Goal: Use online tool/utility: Utilize a website feature to perform a specific function

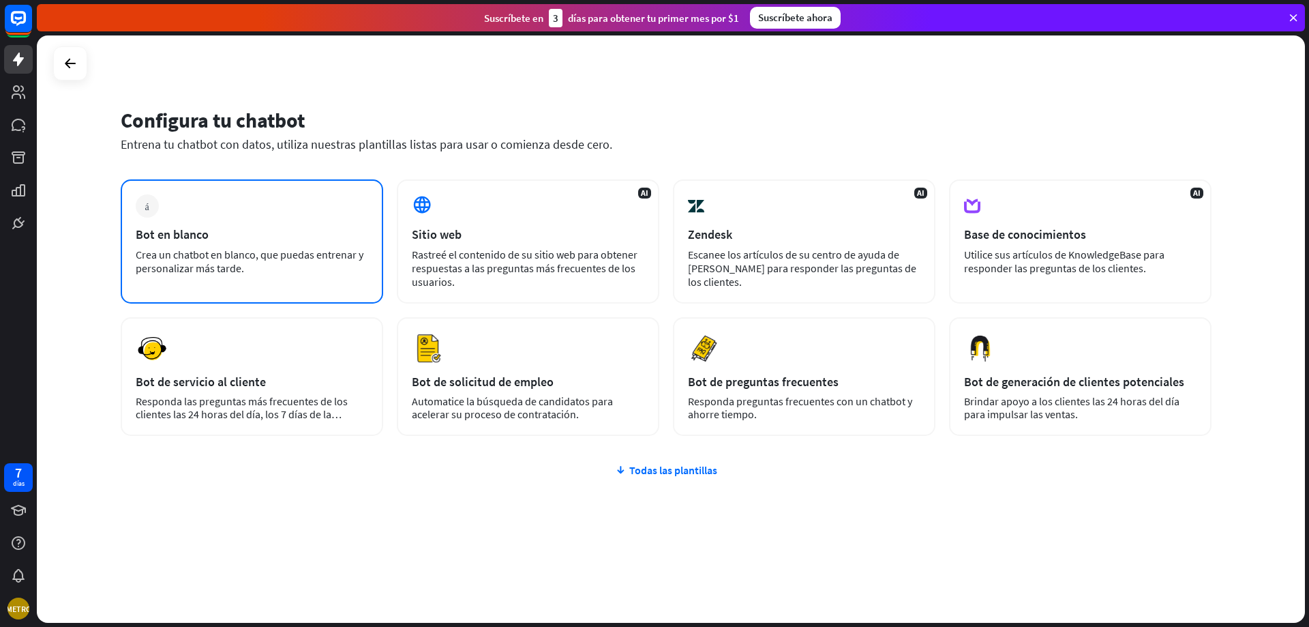
click at [333, 266] on div "Crea un chatbot en blanco, que puedas entrenar y personalizar más tarde." at bounding box center [252, 260] width 232 height 27
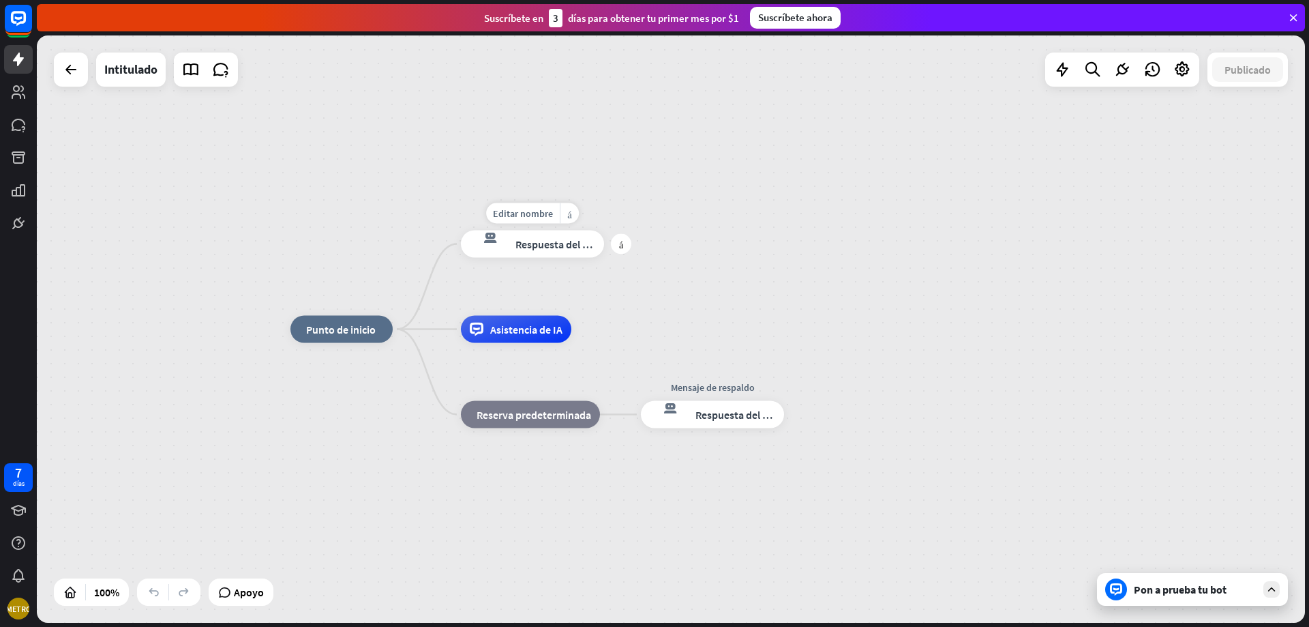
click at [554, 254] on div "respuesta del bot de bloqueo Respuesta del bot" at bounding box center [532, 243] width 143 height 27
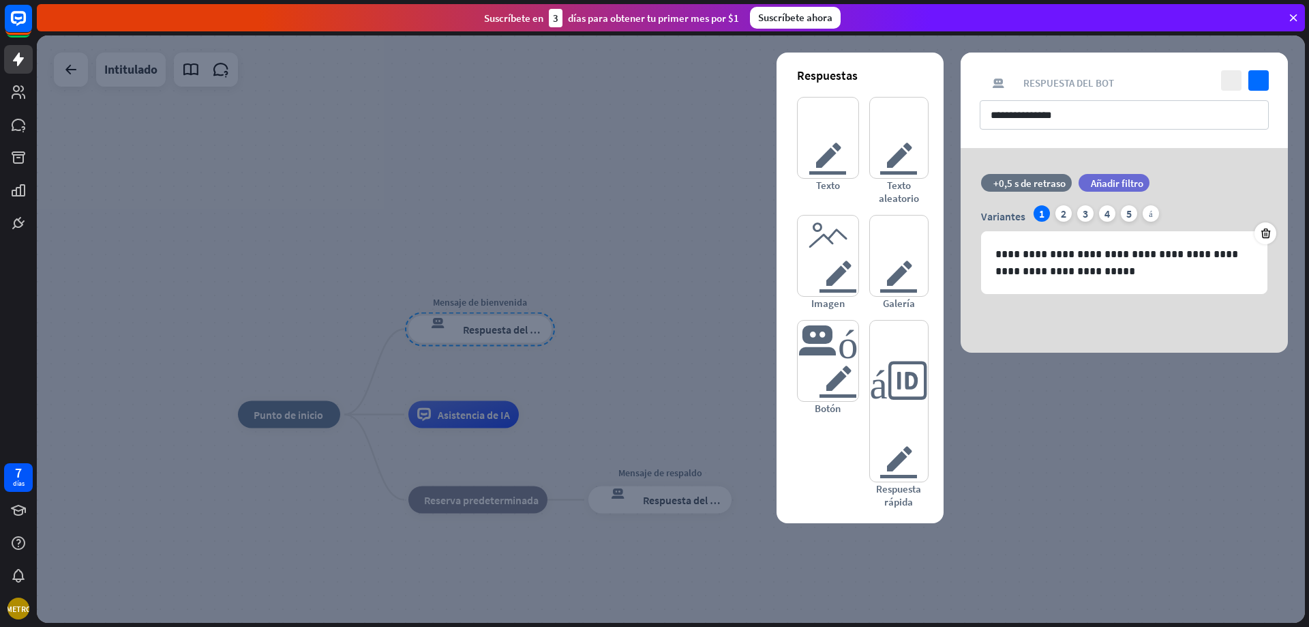
click at [1294, 18] on icon at bounding box center [1293, 18] width 12 height 12
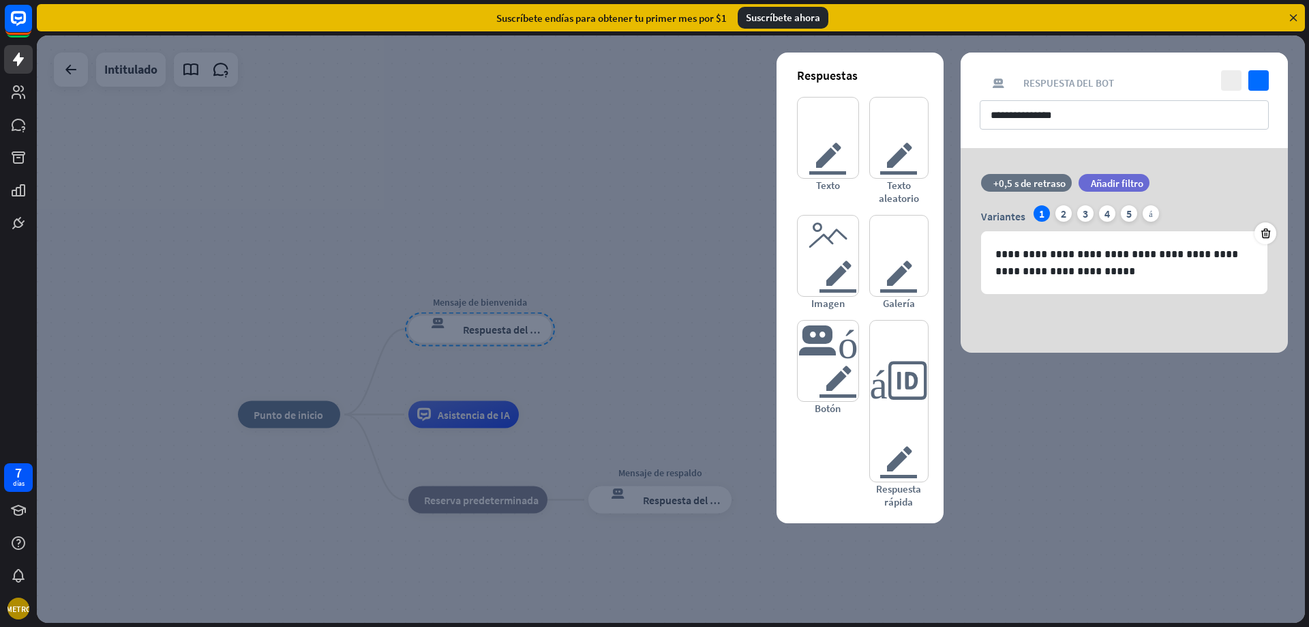
click at [1295, 16] on icon at bounding box center [1293, 18] width 12 height 12
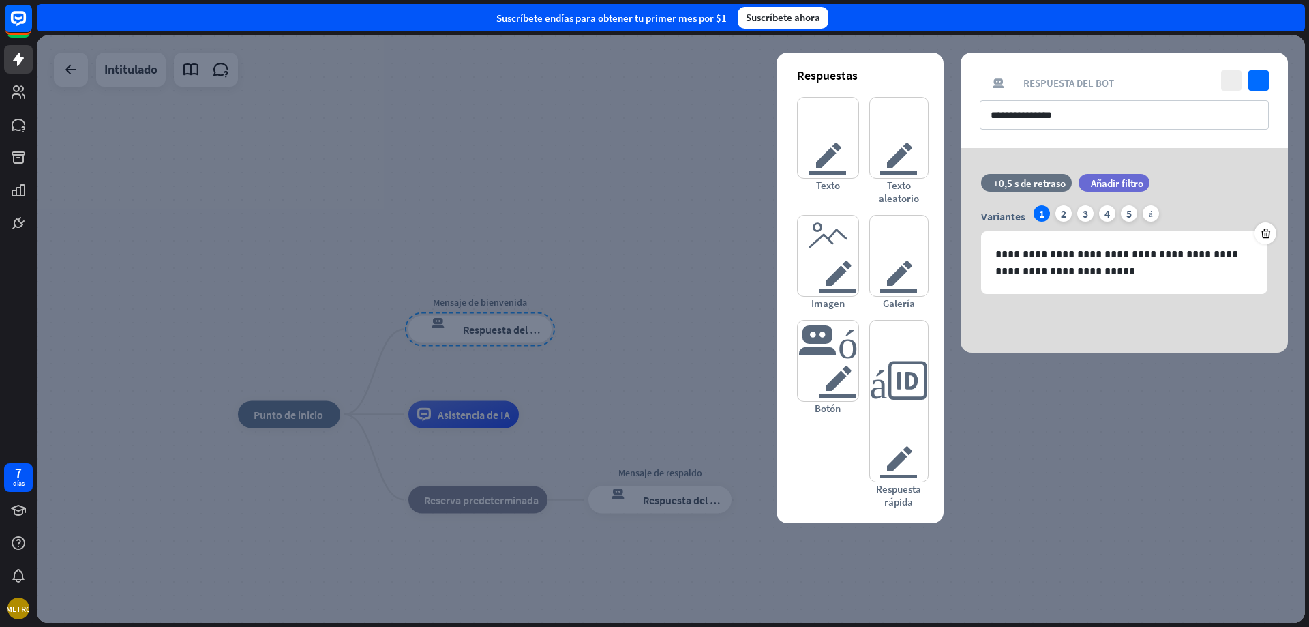
click at [571, 172] on div at bounding box center [671, 328] width 1268 height 587
